Goal: Task Accomplishment & Management: Manage account settings

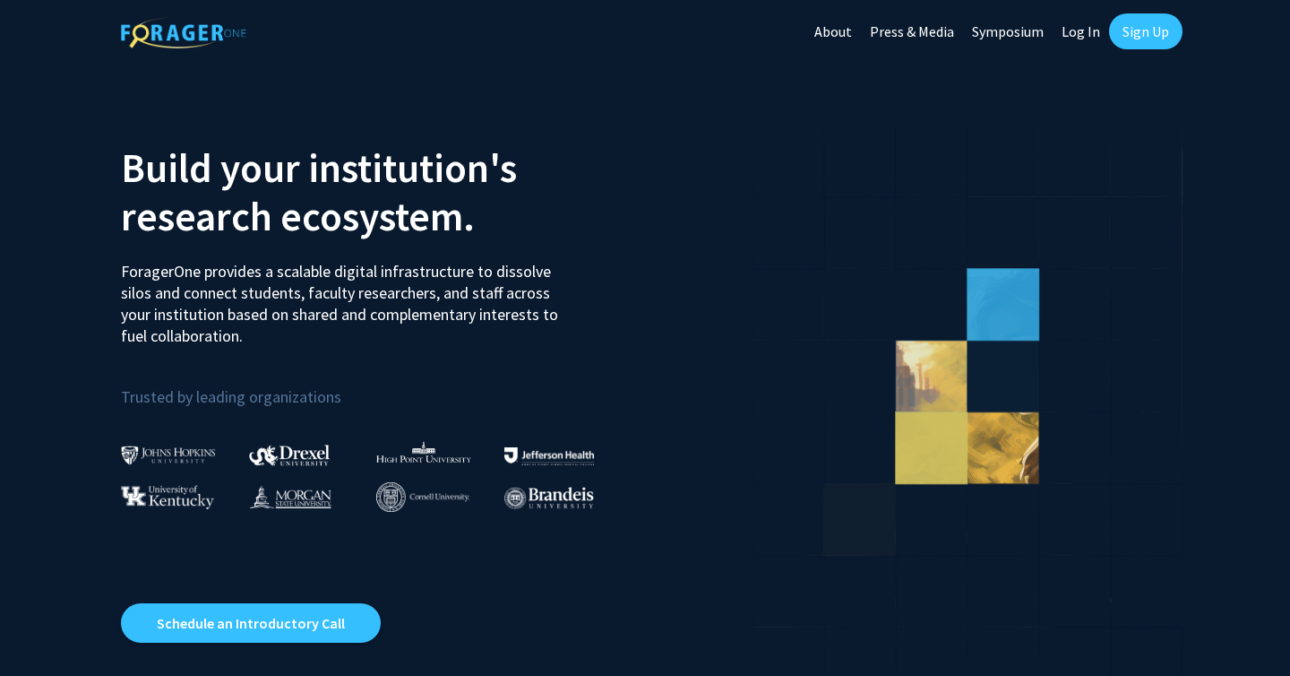
click at [1085, 29] on link "Log In" at bounding box center [1081, 31] width 56 height 63
select select
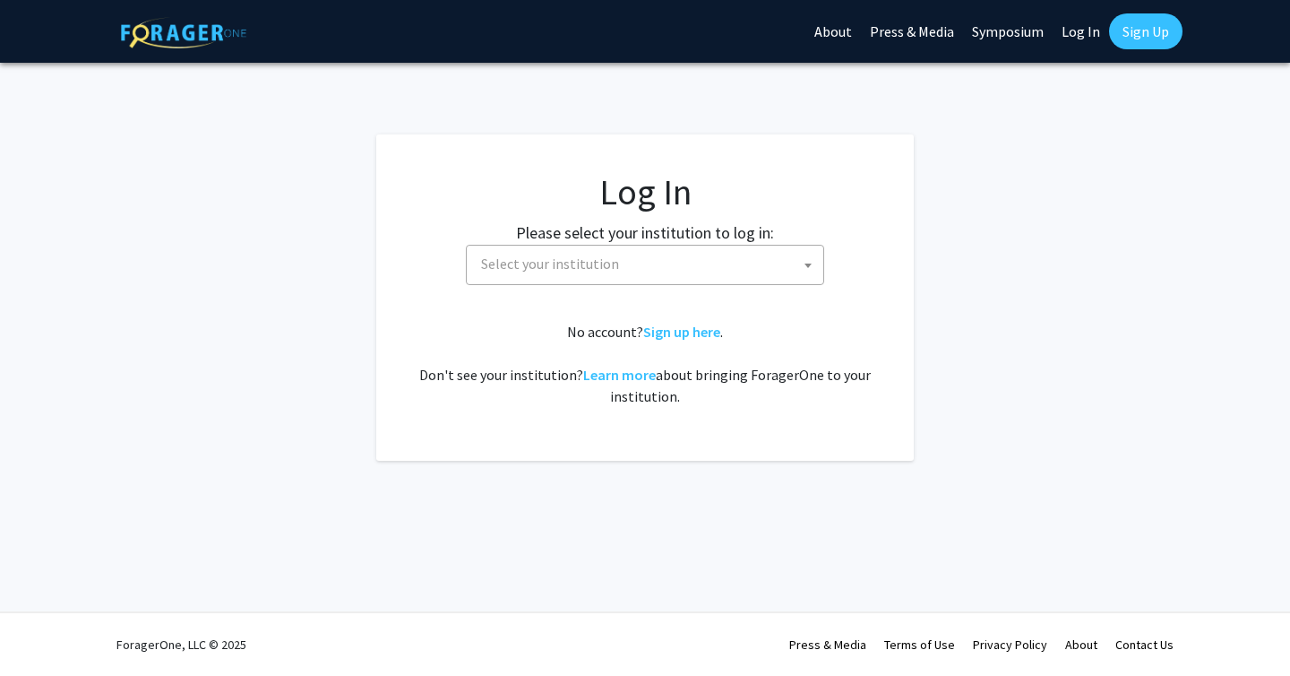
click at [681, 266] on span "Select your institution" at bounding box center [648, 263] width 349 height 37
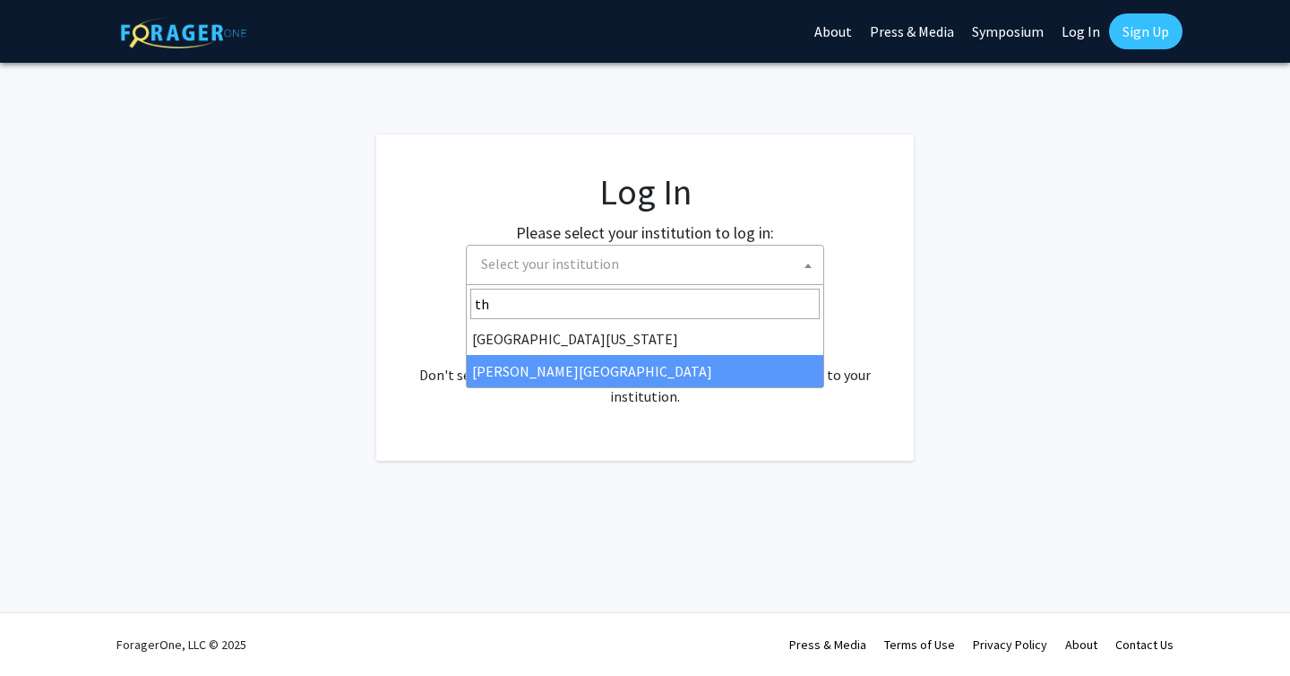
type input "th"
select select "24"
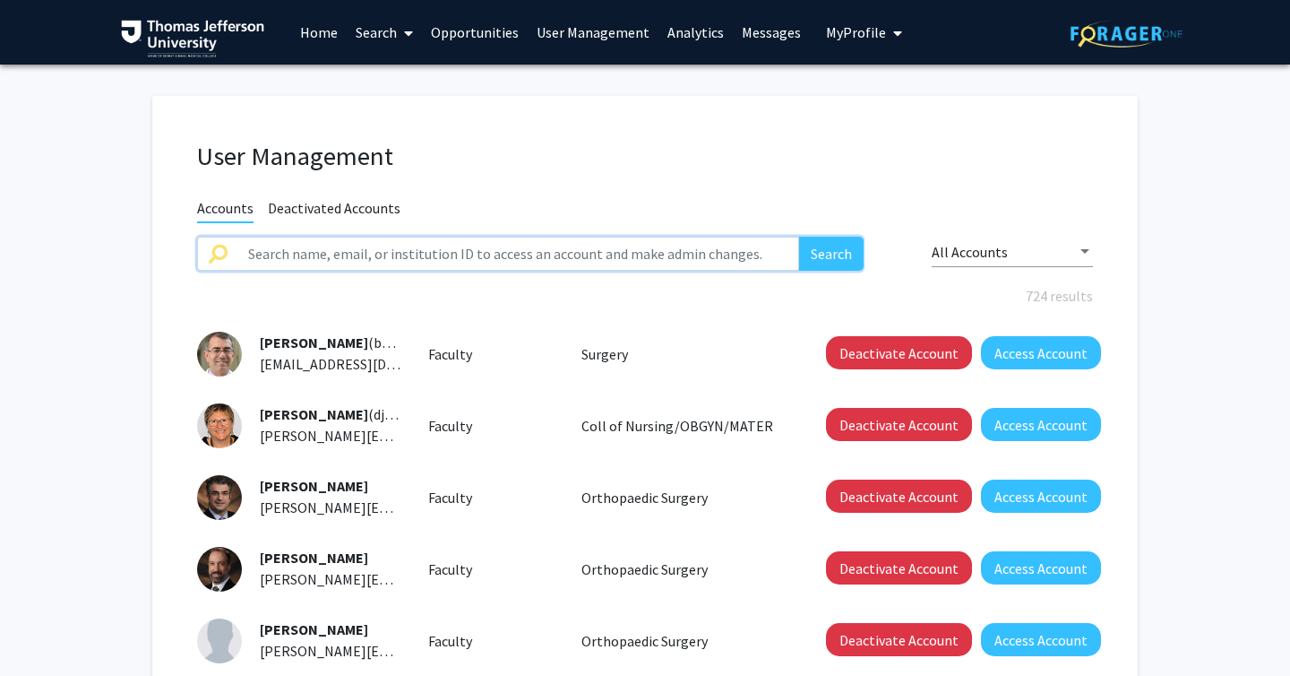
click at [622, 263] on input "text" at bounding box center [518, 254] width 562 height 34
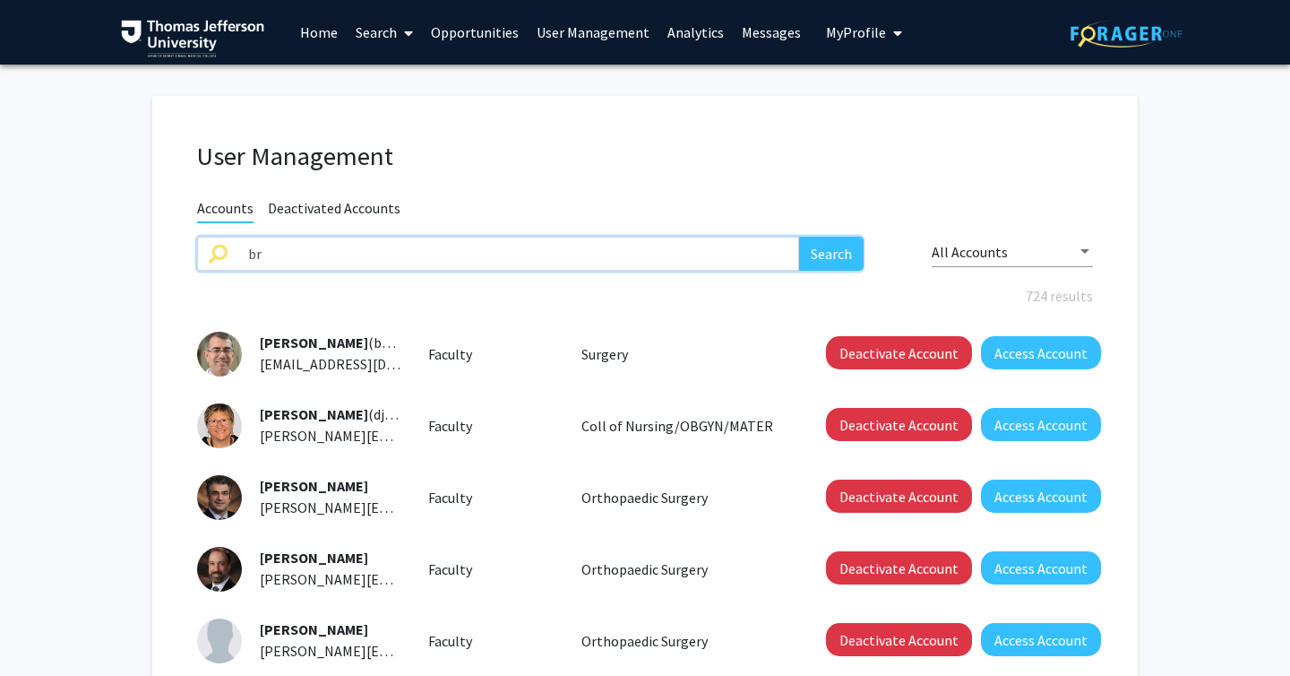
type input "bryan kane"
click at [824, 262] on button "Search" at bounding box center [831, 254] width 65 height 34
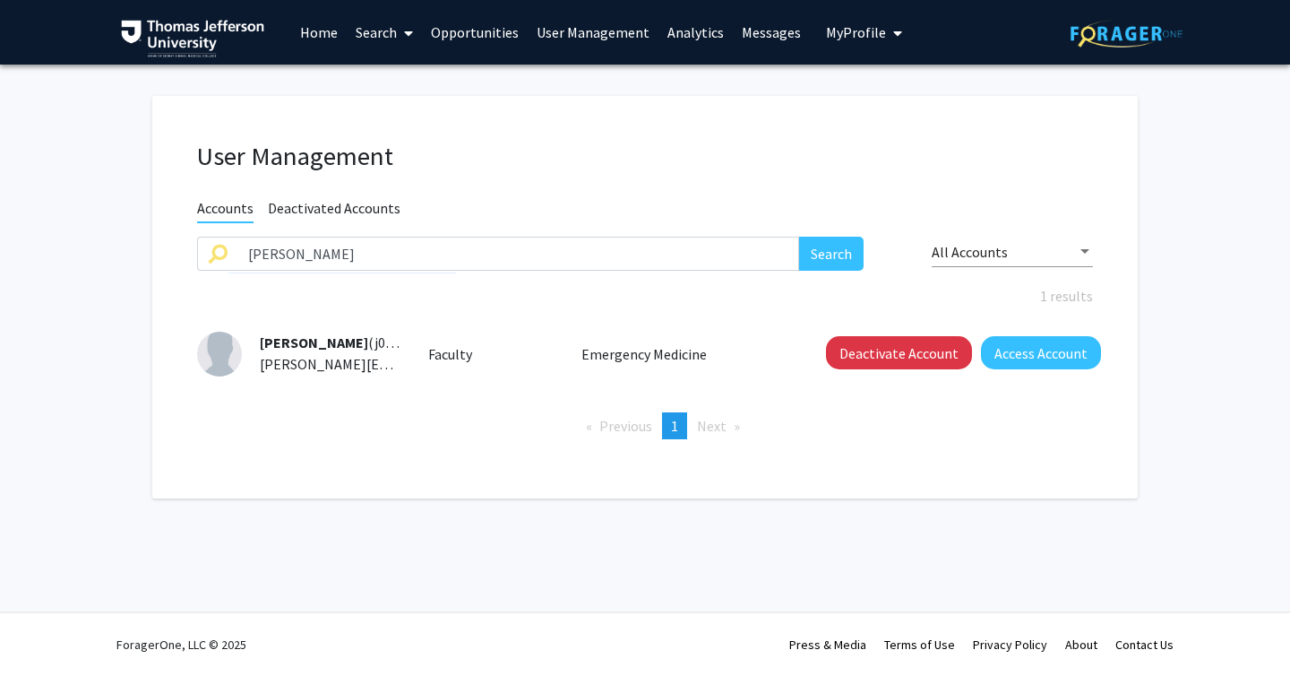
click at [853, 40] on span "My Profile" at bounding box center [856, 32] width 60 height 18
click at [867, 136] on link "Log Out" at bounding box center [919, 139] width 161 height 22
